Goal: Transaction & Acquisition: Book appointment/travel/reservation

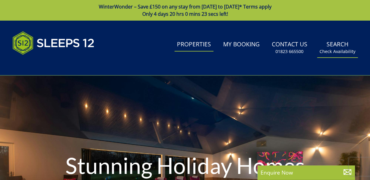
click at [339, 46] on link "Search Check Availability" at bounding box center [337, 48] width 41 height 20
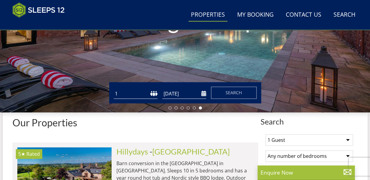
scroll to position [183, 0]
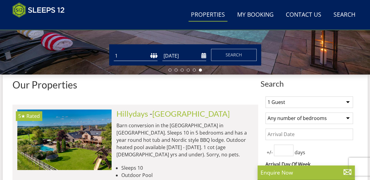
click at [182, 60] on input "[DATE]" at bounding box center [184, 56] width 44 height 10
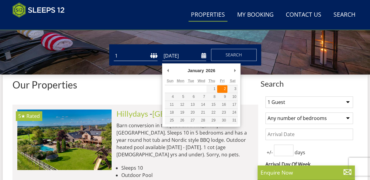
type input "[DATE]"
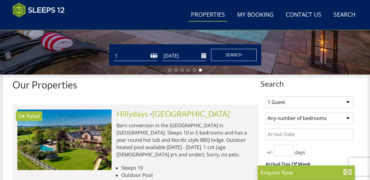
click at [227, 57] on span "Search" at bounding box center [233, 55] width 16 height 6
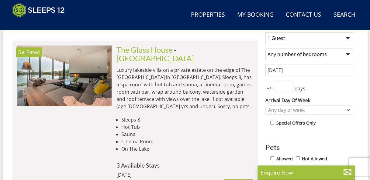
scroll to position [251, 0]
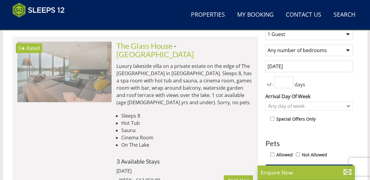
click at [92, 63] on img at bounding box center [64, 72] width 94 height 61
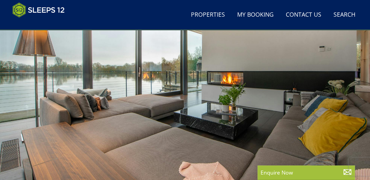
scroll to position [66, 0]
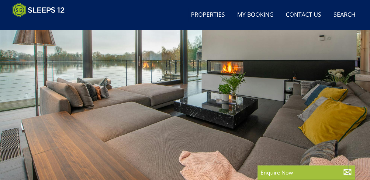
click at [326, 90] on div at bounding box center [185, 88] width 370 height 207
click at [321, 98] on div at bounding box center [185, 88] width 370 height 207
click at [149, 99] on div at bounding box center [185, 88] width 370 height 207
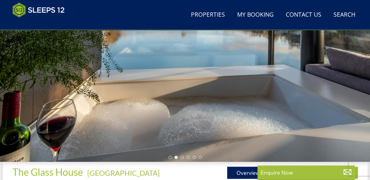
scroll to position [89, 0]
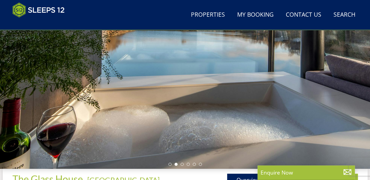
click at [344, 89] on div at bounding box center [185, 65] width 370 height 207
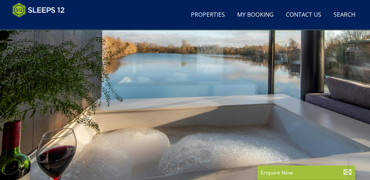
scroll to position [53, 0]
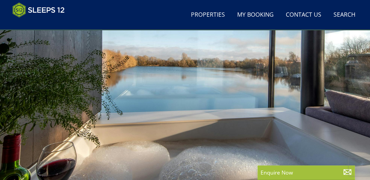
click at [343, 78] on div at bounding box center [185, 101] width 370 height 207
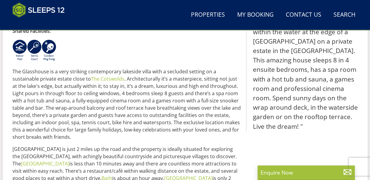
scroll to position [174, 0]
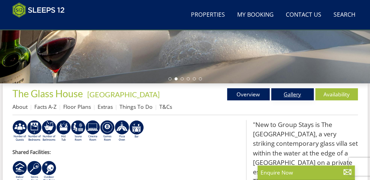
click at [284, 92] on link "Gallery" at bounding box center [292, 94] width 43 height 12
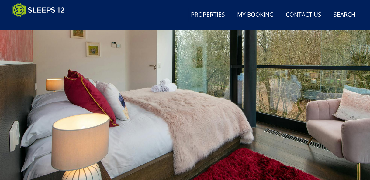
scroll to position [62, 0]
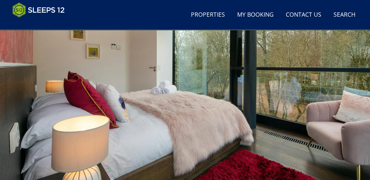
click at [349, 70] on div at bounding box center [185, 92] width 370 height 207
click at [344, 78] on div at bounding box center [185, 92] width 370 height 207
click at [338, 85] on div at bounding box center [185, 92] width 370 height 207
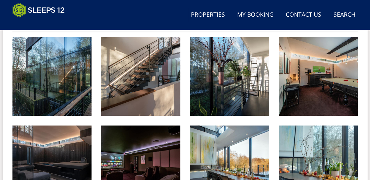
scroll to position [272, 0]
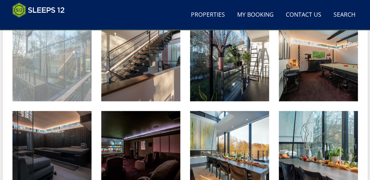
click at [69, 64] on img at bounding box center [51, 61] width 79 height 79
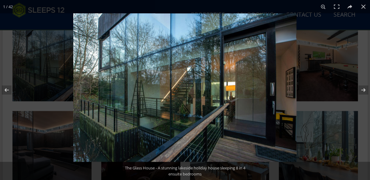
click at [279, 82] on img at bounding box center [184, 87] width 223 height 149
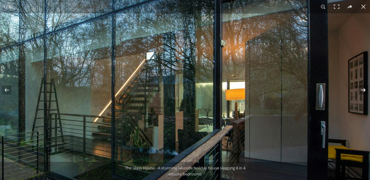
click at [361, 91] on button at bounding box center [358, 90] width 21 height 30
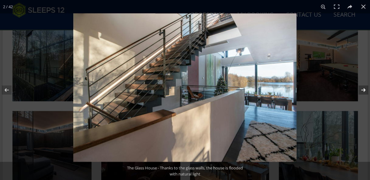
click at [361, 91] on button at bounding box center [358, 90] width 21 height 30
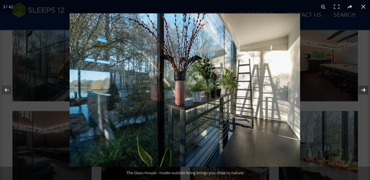
click at [361, 91] on button at bounding box center [358, 90] width 21 height 30
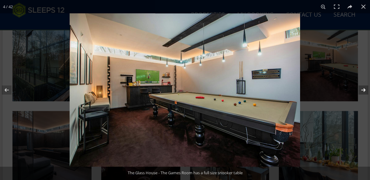
click at [361, 90] on button at bounding box center [358, 90] width 21 height 30
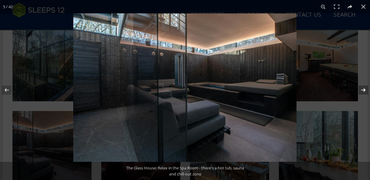
click at [361, 90] on button at bounding box center [358, 90] width 21 height 30
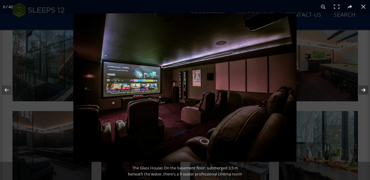
click at [361, 90] on button at bounding box center [358, 90] width 21 height 30
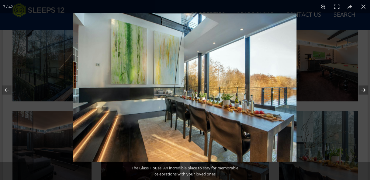
click at [361, 90] on button at bounding box center [358, 90] width 21 height 30
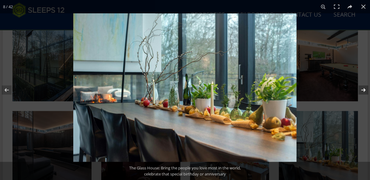
click at [361, 90] on button at bounding box center [358, 90] width 21 height 30
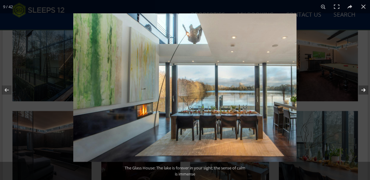
click at [361, 90] on button at bounding box center [358, 90] width 21 height 30
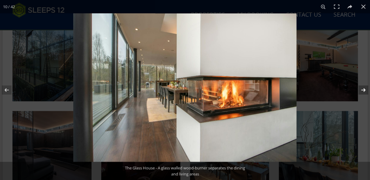
click at [361, 90] on button at bounding box center [358, 90] width 21 height 30
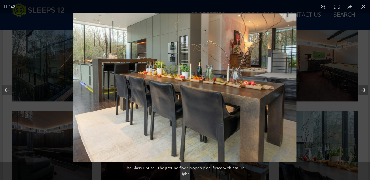
click at [361, 90] on button at bounding box center [358, 90] width 21 height 30
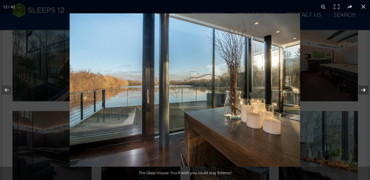
click at [361, 90] on button at bounding box center [358, 90] width 21 height 30
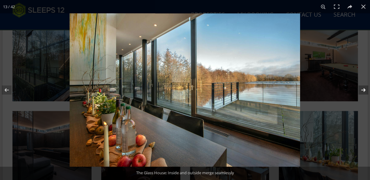
click at [361, 90] on button at bounding box center [358, 90] width 21 height 30
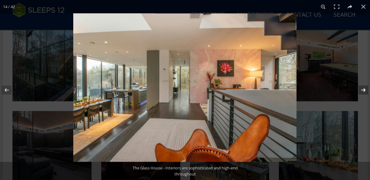
click at [361, 90] on button at bounding box center [358, 90] width 21 height 30
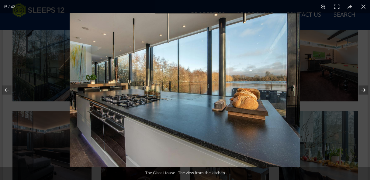
click at [361, 90] on button at bounding box center [358, 90] width 21 height 30
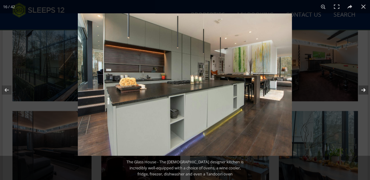
click at [361, 90] on button at bounding box center [358, 90] width 21 height 30
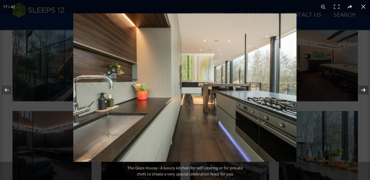
click at [361, 90] on button at bounding box center [358, 90] width 21 height 30
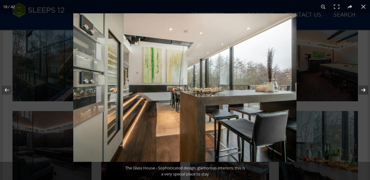
click at [361, 90] on button at bounding box center [358, 90] width 21 height 30
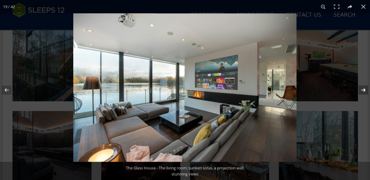
click at [361, 90] on button at bounding box center [358, 90] width 21 height 30
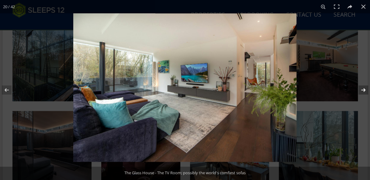
click at [361, 90] on button at bounding box center [358, 90] width 21 height 30
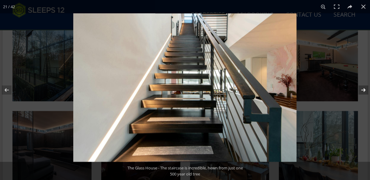
click at [361, 90] on button at bounding box center [358, 90] width 21 height 30
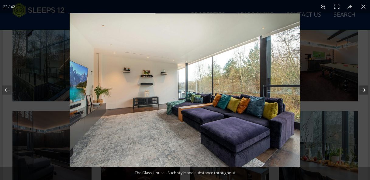
click at [361, 90] on button at bounding box center [358, 90] width 21 height 30
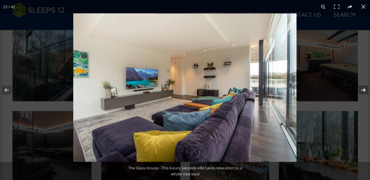
click at [359, 91] on button at bounding box center [358, 90] width 21 height 30
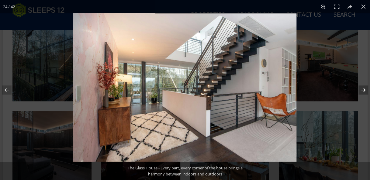
click at [359, 91] on button at bounding box center [358, 90] width 21 height 30
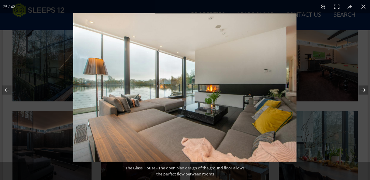
click at [360, 91] on button at bounding box center [358, 90] width 21 height 30
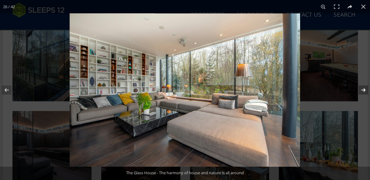
click at [360, 91] on button at bounding box center [358, 90] width 21 height 30
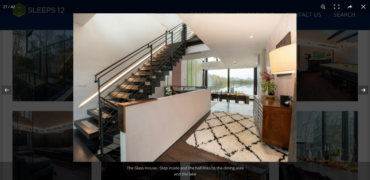
click at [360, 91] on button at bounding box center [358, 90] width 21 height 30
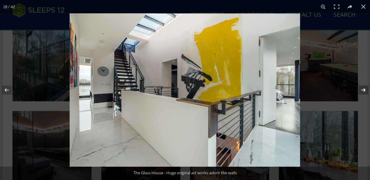
click at [360, 91] on button at bounding box center [358, 90] width 21 height 30
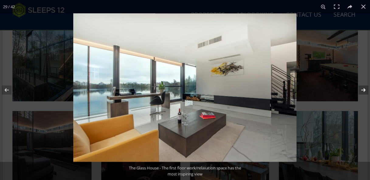
click at [360, 91] on button at bounding box center [358, 90] width 21 height 30
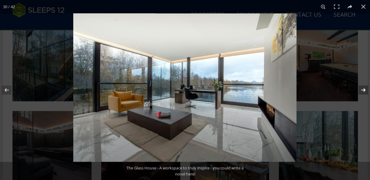
click at [360, 91] on button at bounding box center [358, 90] width 21 height 30
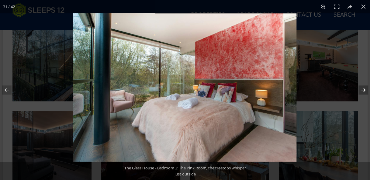
click at [360, 91] on button at bounding box center [358, 90] width 21 height 30
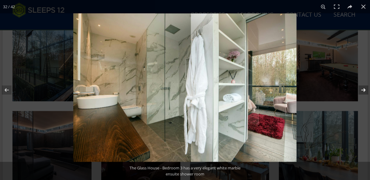
click at [360, 91] on button at bounding box center [358, 90] width 21 height 30
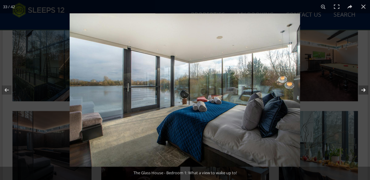
click at [360, 91] on button at bounding box center [358, 90] width 21 height 30
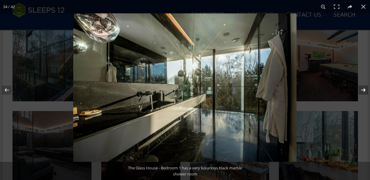
click at [360, 91] on button at bounding box center [358, 90] width 21 height 30
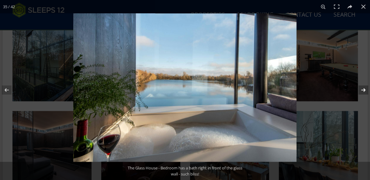
click at [360, 91] on button at bounding box center [358, 90] width 21 height 30
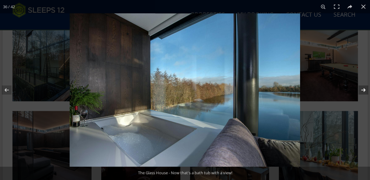
click at [360, 91] on button at bounding box center [358, 90] width 21 height 30
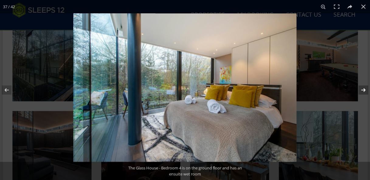
click at [360, 91] on button at bounding box center [358, 90] width 21 height 30
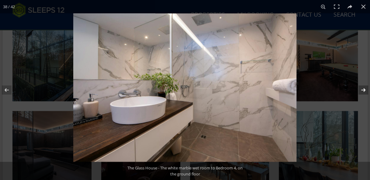
click at [361, 92] on button at bounding box center [358, 90] width 21 height 30
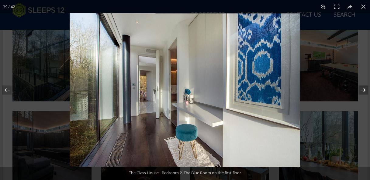
click at [361, 92] on button at bounding box center [358, 90] width 21 height 30
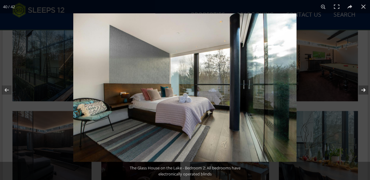
click at [361, 92] on button at bounding box center [358, 90] width 21 height 30
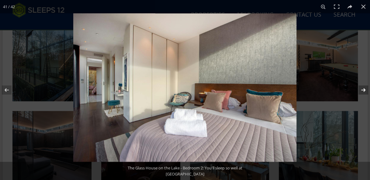
click at [361, 92] on button at bounding box center [358, 90] width 21 height 30
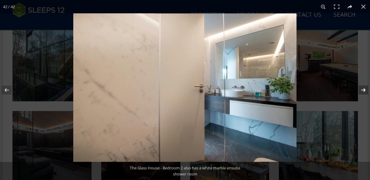
click at [361, 92] on button at bounding box center [358, 90] width 21 height 30
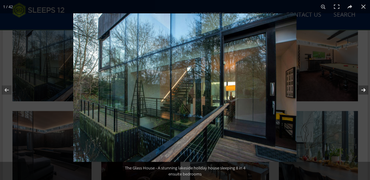
click at [361, 92] on button at bounding box center [358, 90] width 21 height 30
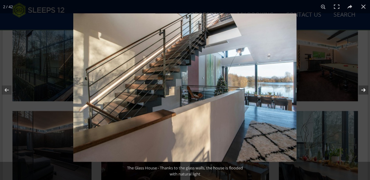
click at [361, 92] on button at bounding box center [358, 90] width 21 height 30
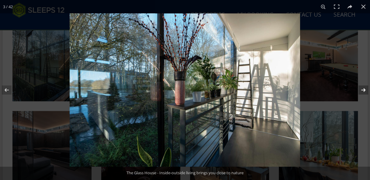
click at [361, 92] on button at bounding box center [358, 90] width 21 height 30
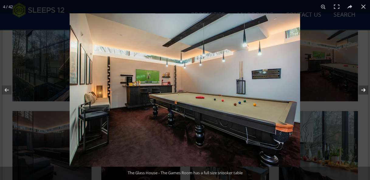
click at [361, 92] on button at bounding box center [358, 90] width 21 height 30
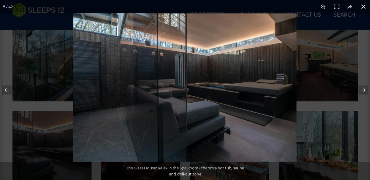
click at [364, 7] on button at bounding box center [362, 6] width 13 height 13
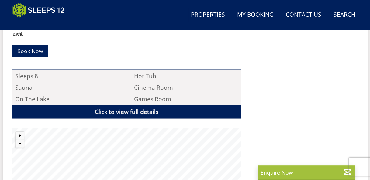
scroll to position [432, 0]
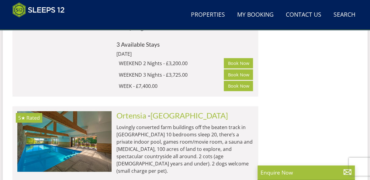
scroll to position [1924, 0]
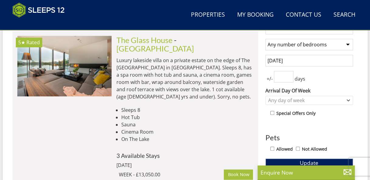
scroll to position [261, 0]
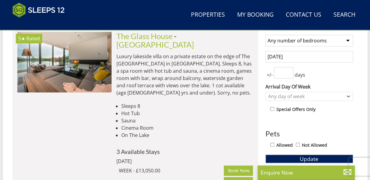
click at [309, 60] on input "[DATE]" at bounding box center [308, 57] width 87 height 12
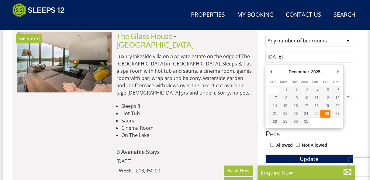
type input "[DATE]"
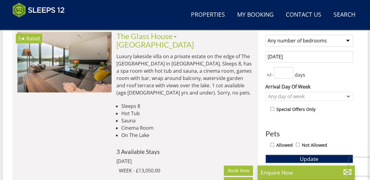
scroll to position [0, 0]
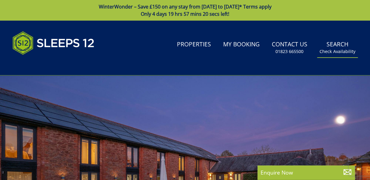
click at [335, 45] on link "Search Check Availability" at bounding box center [337, 48] width 41 height 20
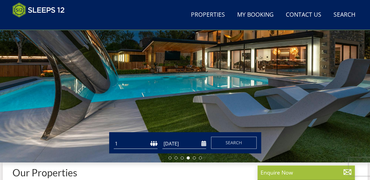
scroll to position [43, 0]
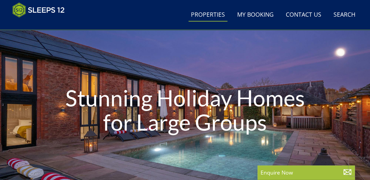
scroll to position [183, 0]
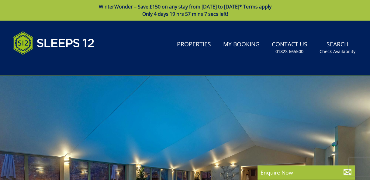
select select "16"
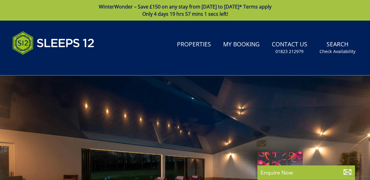
drag, startPoint x: 375, startPoint y: 40, endPoint x: 371, endPoint y: 45, distance: 6.1
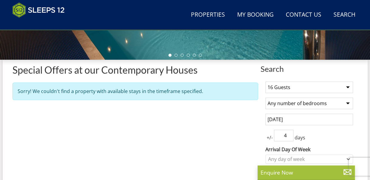
scroll to position [201, 0]
